Goal: Use online tool/utility: Use online tool/utility

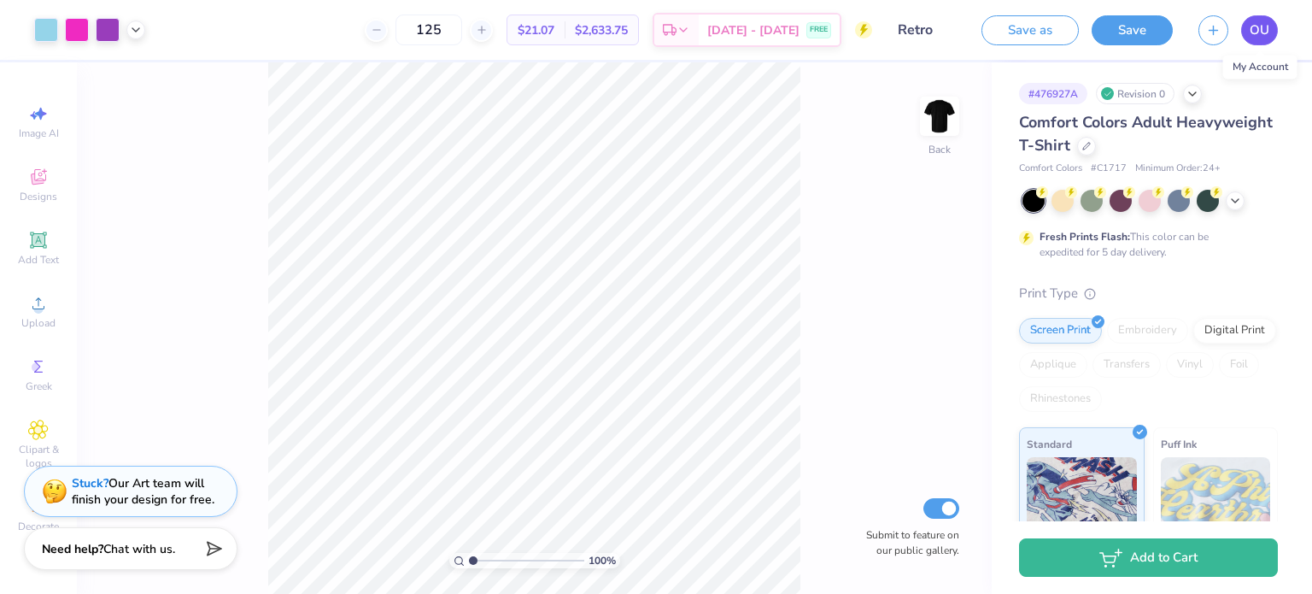
click at [1255, 23] on span "OU" at bounding box center [1259, 30] width 20 height 20
click at [462, 31] on input "125" at bounding box center [428, 30] width 67 height 31
drag, startPoint x: 468, startPoint y: 32, endPoint x: 456, endPoint y: 32, distance: 12.0
click at [456, 32] on input "120" at bounding box center [428, 30] width 67 height 31
type input "110"
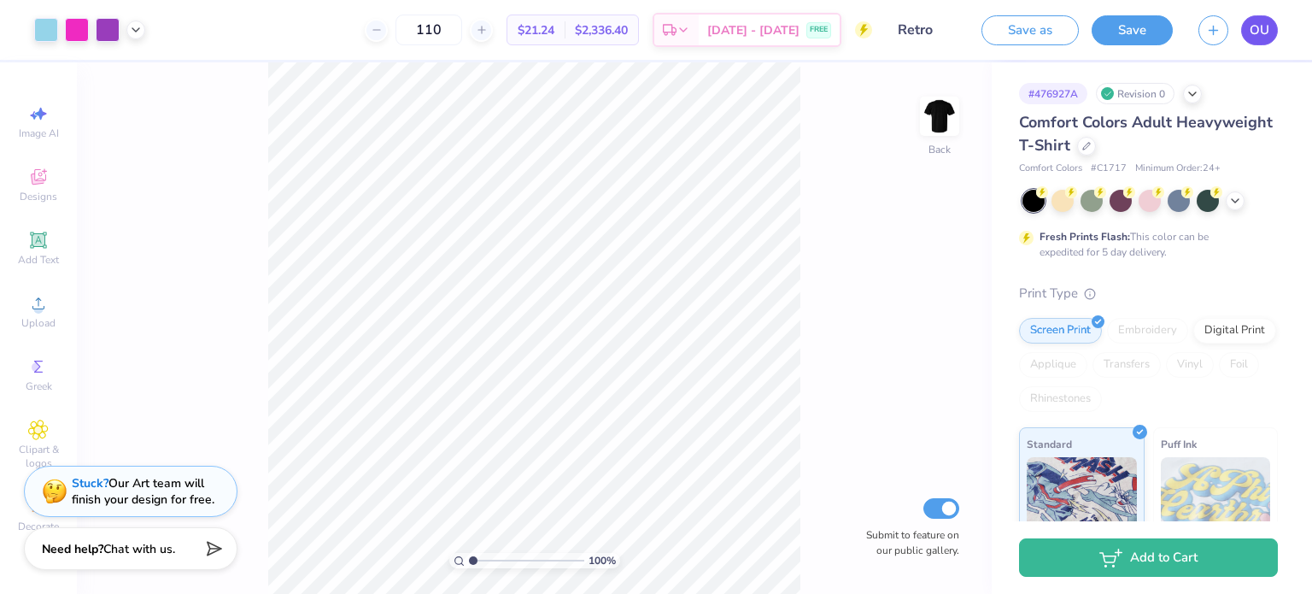
click at [1265, 20] on span "OU" at bounding box center [1259, 30] width 20 height 20
click at [1259, 24] on span "OU" at bounding box center [1259, 30] width 20 height 20
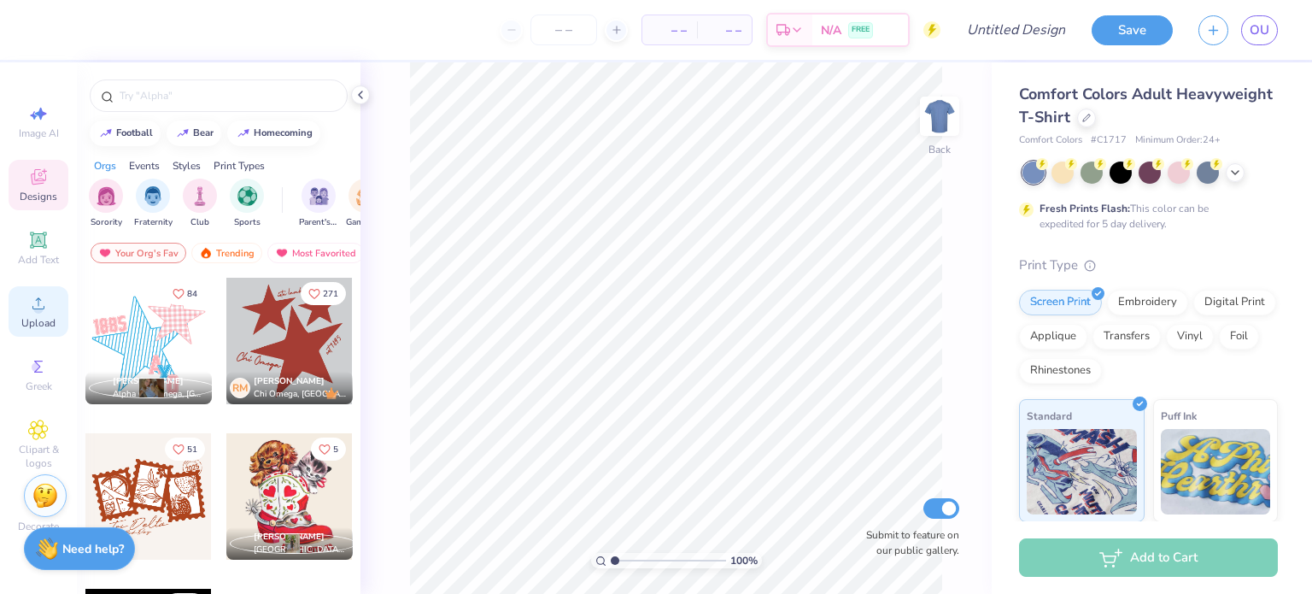
click at [52, 297] on div "Upload" at bounding box center [39, 311] width 60 height 50
